Goal: Ask a question

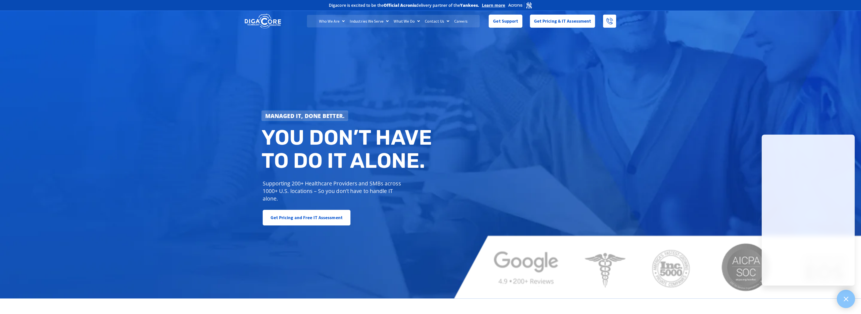
click at [841, 301] on div at bounding box center [846, 299] width 18 height 18
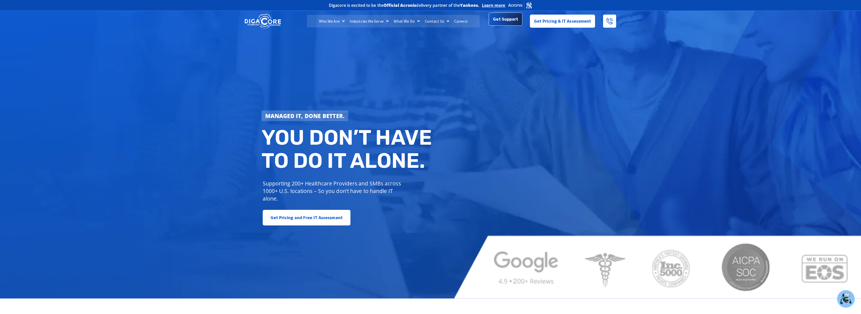
click at [508, 23] on span "Get Support" at bounding box center [505, 19] width 25 height 10
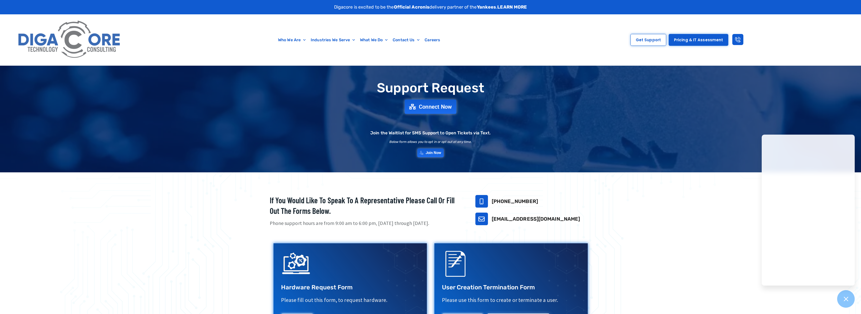
click at [434, 104] on span "Connect Now" at bounding box center [435, 107] width 33 height 6
